Goal: Information Seeking & Learning: Learn about a topic

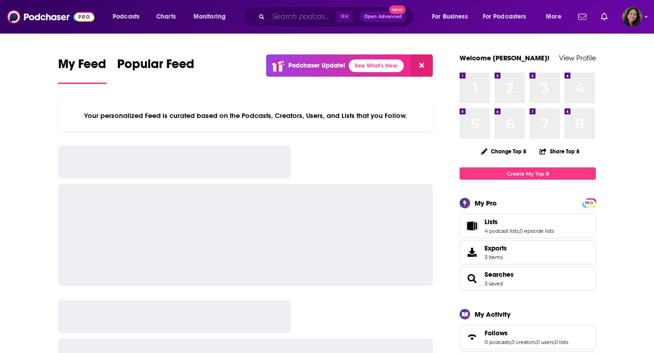
click at [284, 16] on input "Search podcasts, credits, & more..." at bounding box center [302, 17] width 68 height 15
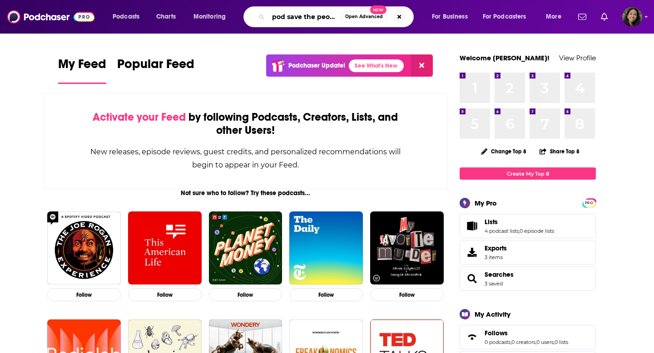
scroll to position [0, 3]
type input "pod save the people"
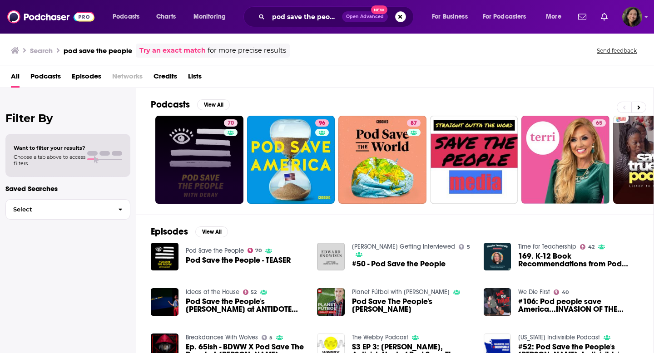
click at [182, 144] on link "70" at bounding box center [199, 160] width 88 height 88
